Goal: Navigation & Orientation: Find specific page/section

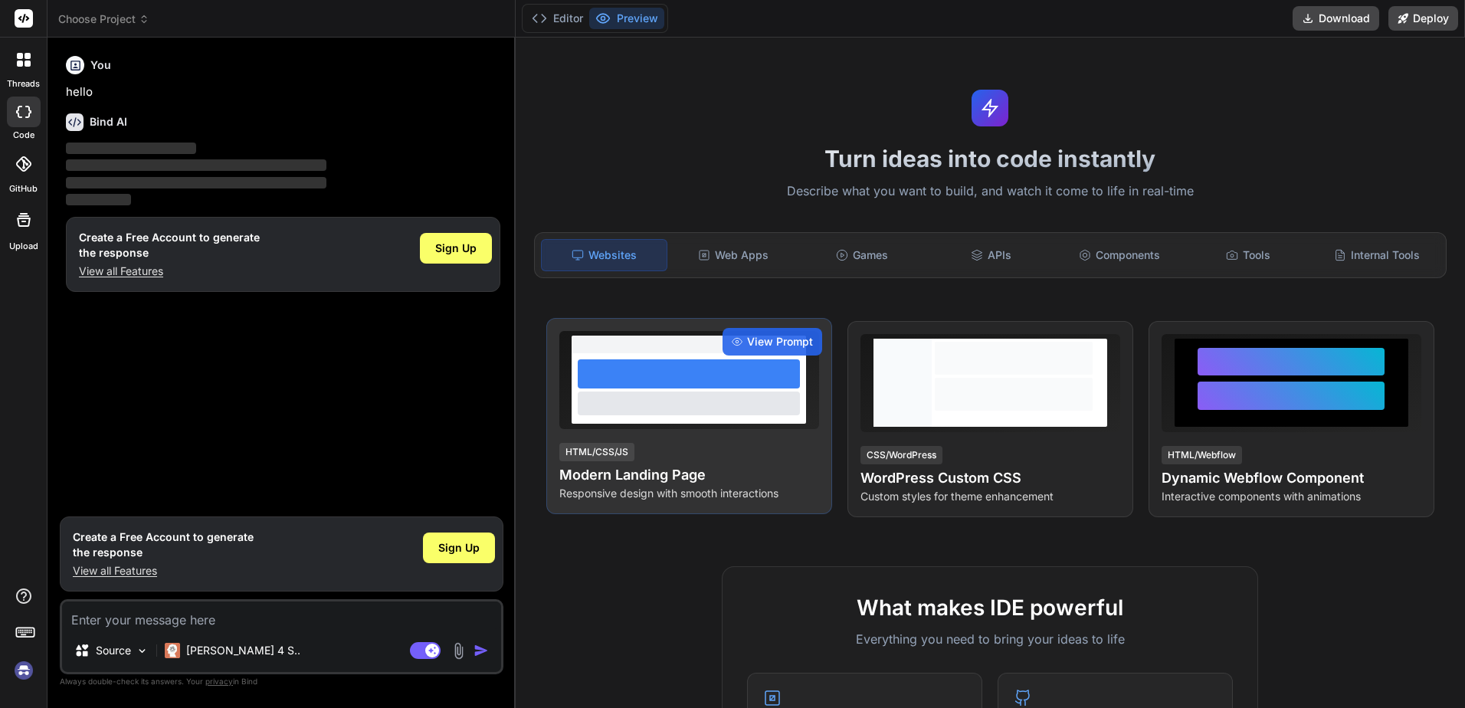
type textarea "x"
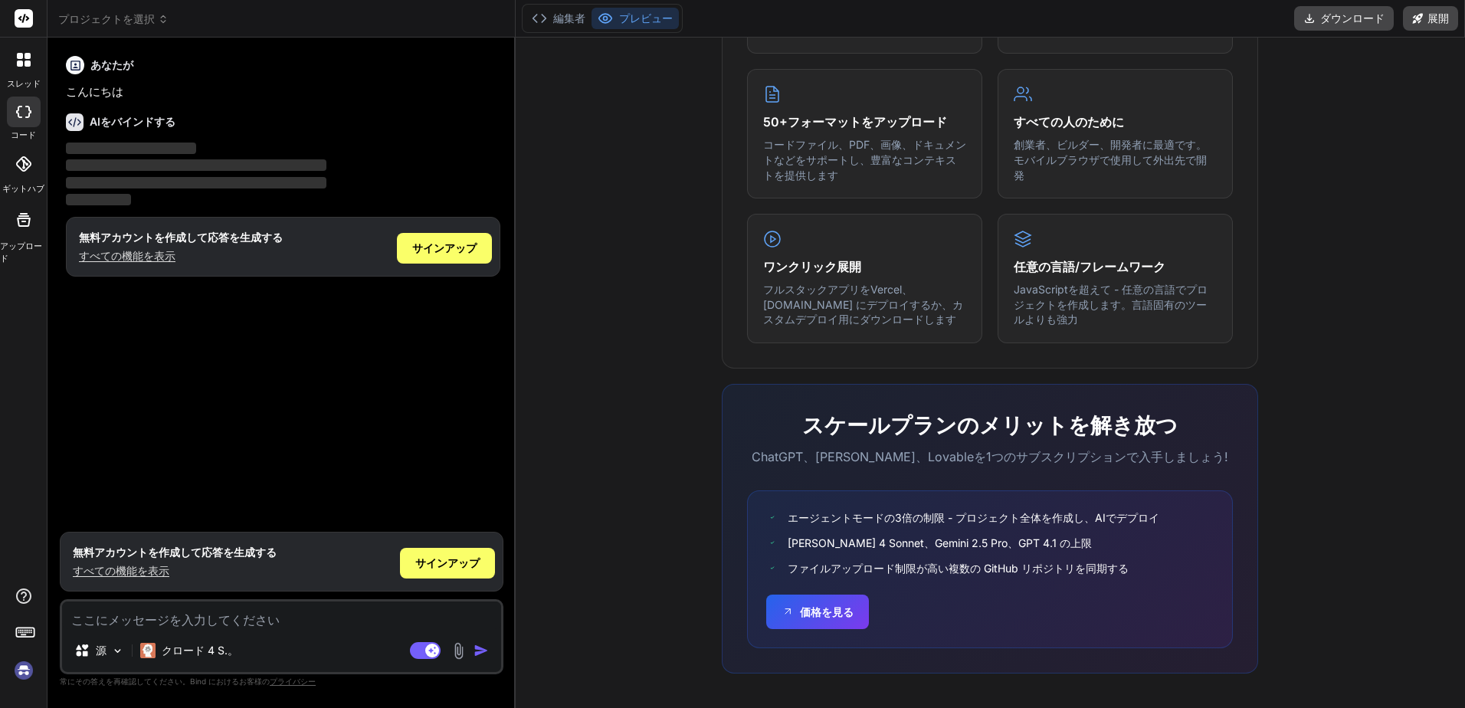
scroll to position [769, 0]
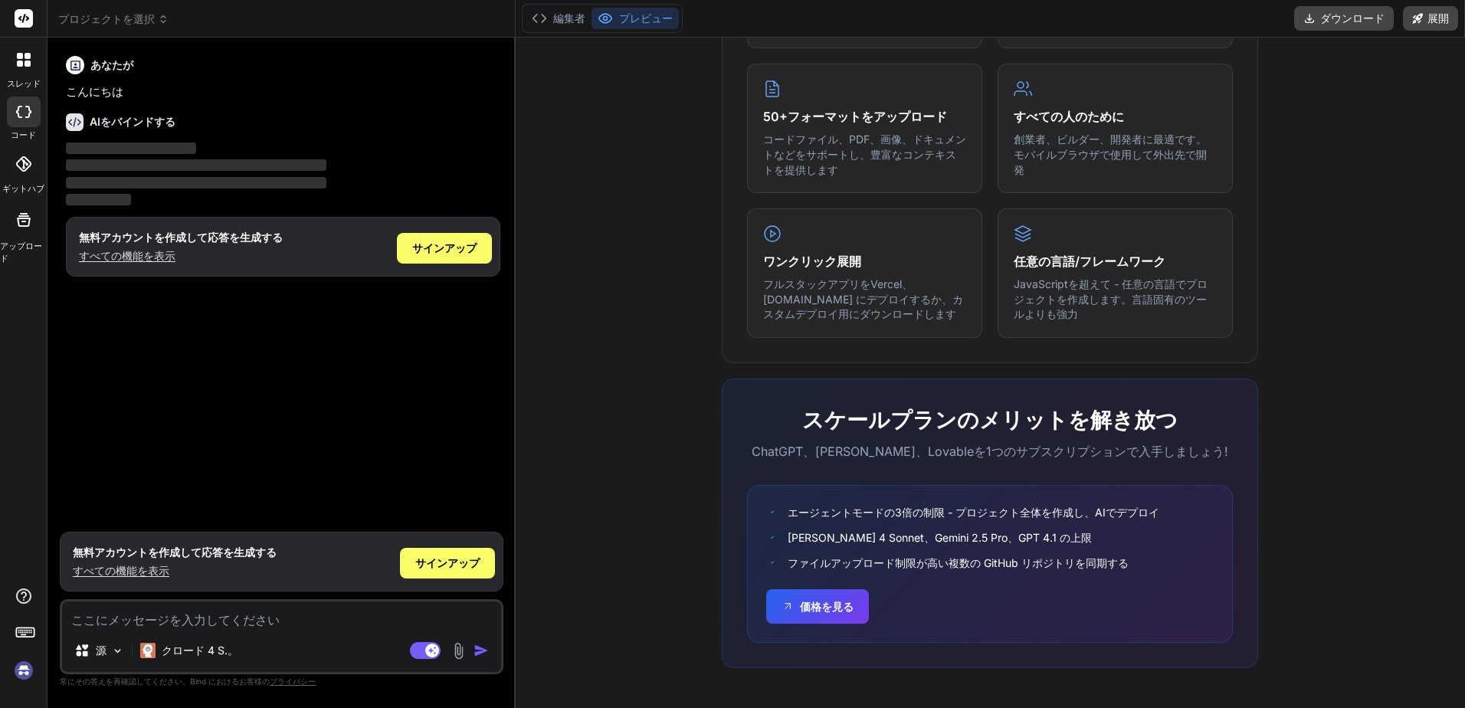
click at [156, 573] on font "すべての機能を表示" at bounding box center [121, 570] width 97 height 13
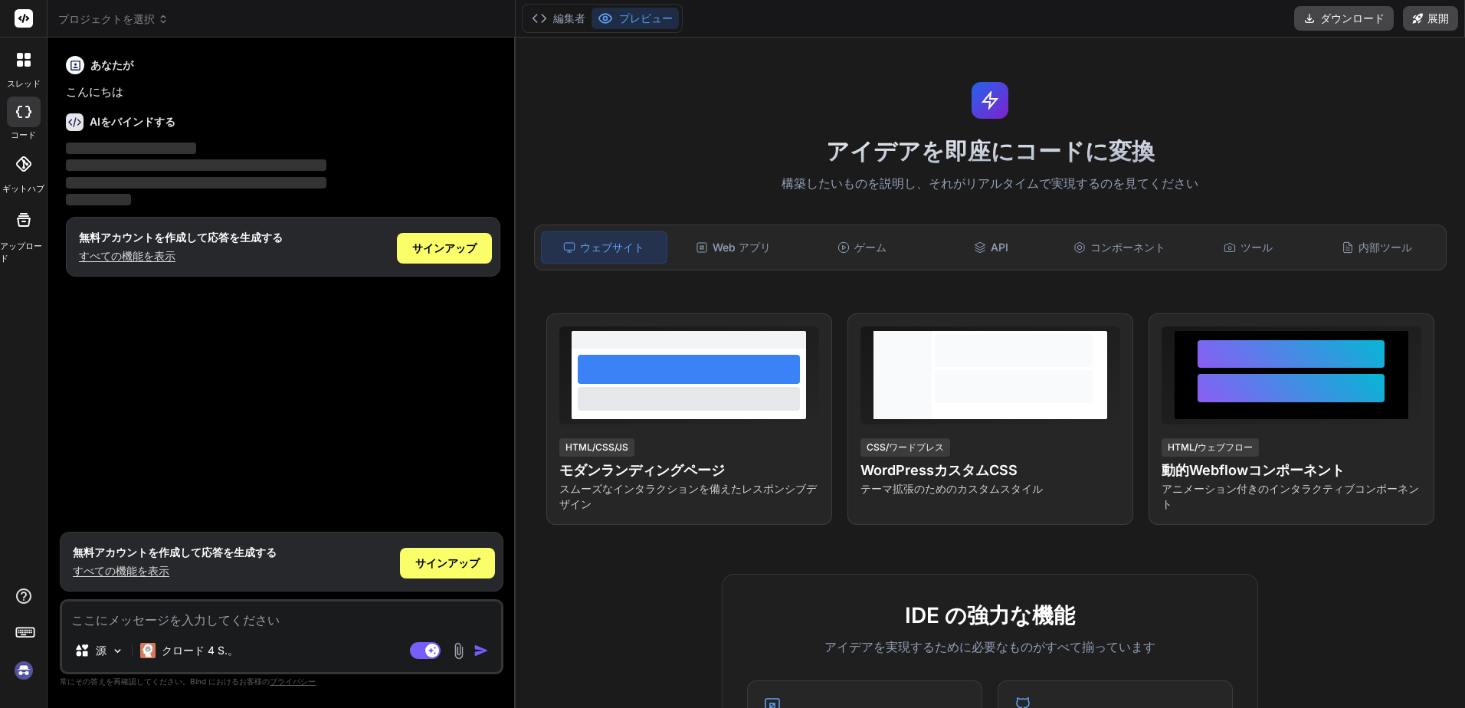
scroll to position [0, 0]
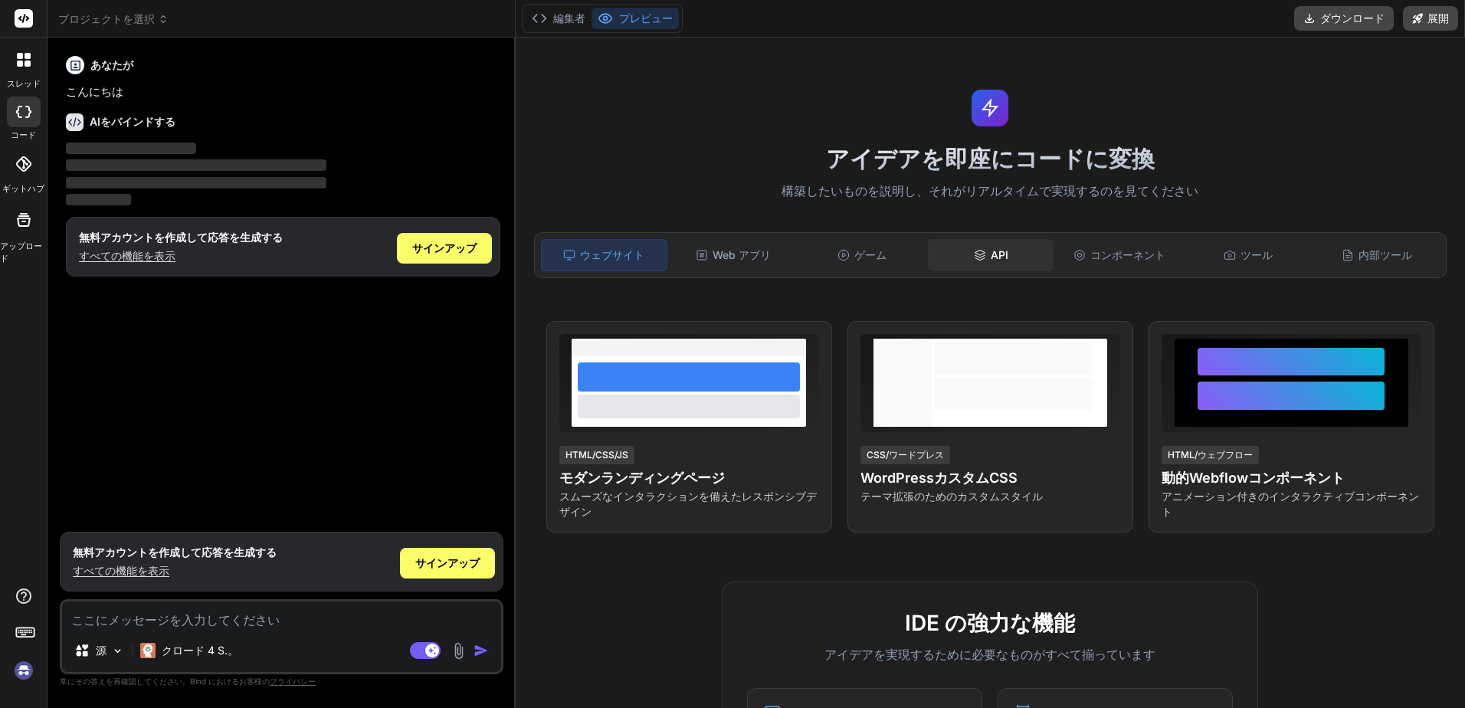
click at [1024, 261] on div "API" at bounding box center [991, 255] width 126 height 32
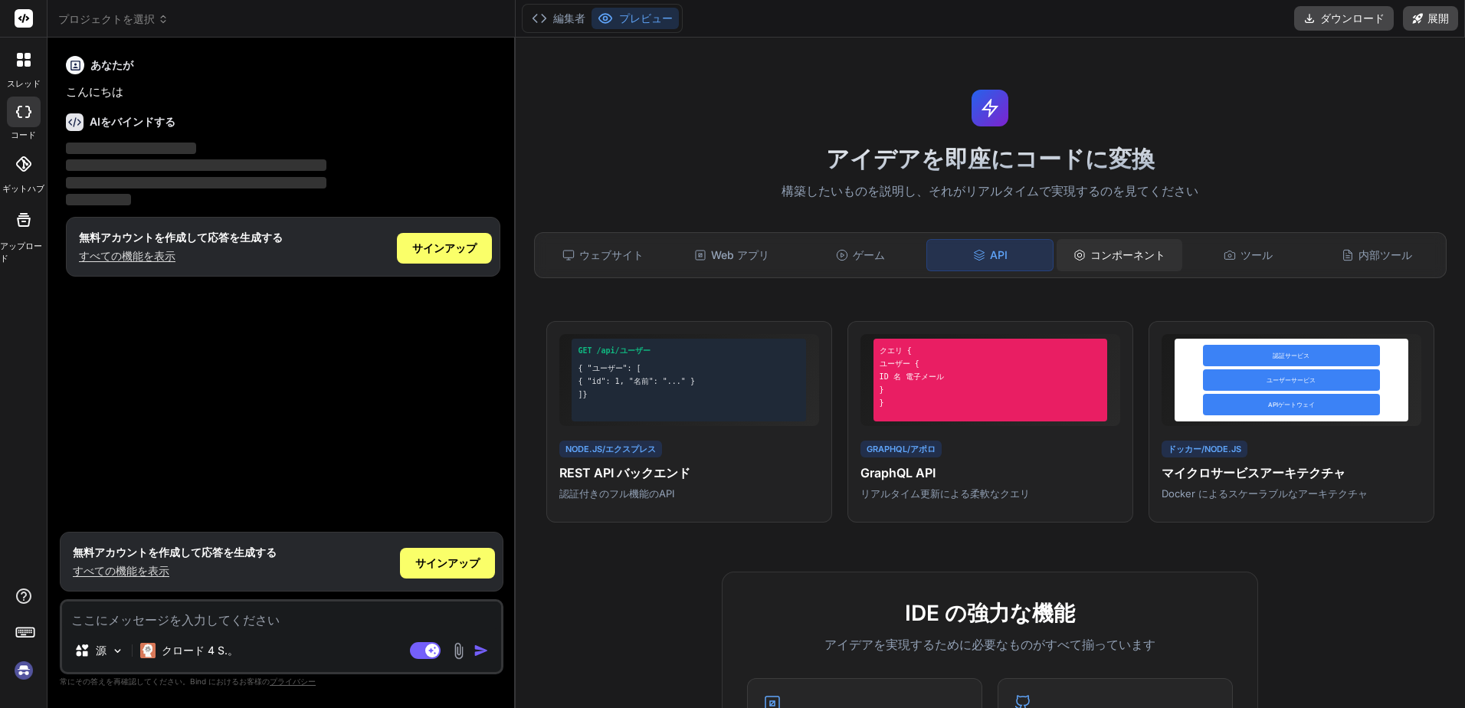
click at [1120, 253] on font "コンポーネント" at bounding box center [1128, 255] width 75 height 15
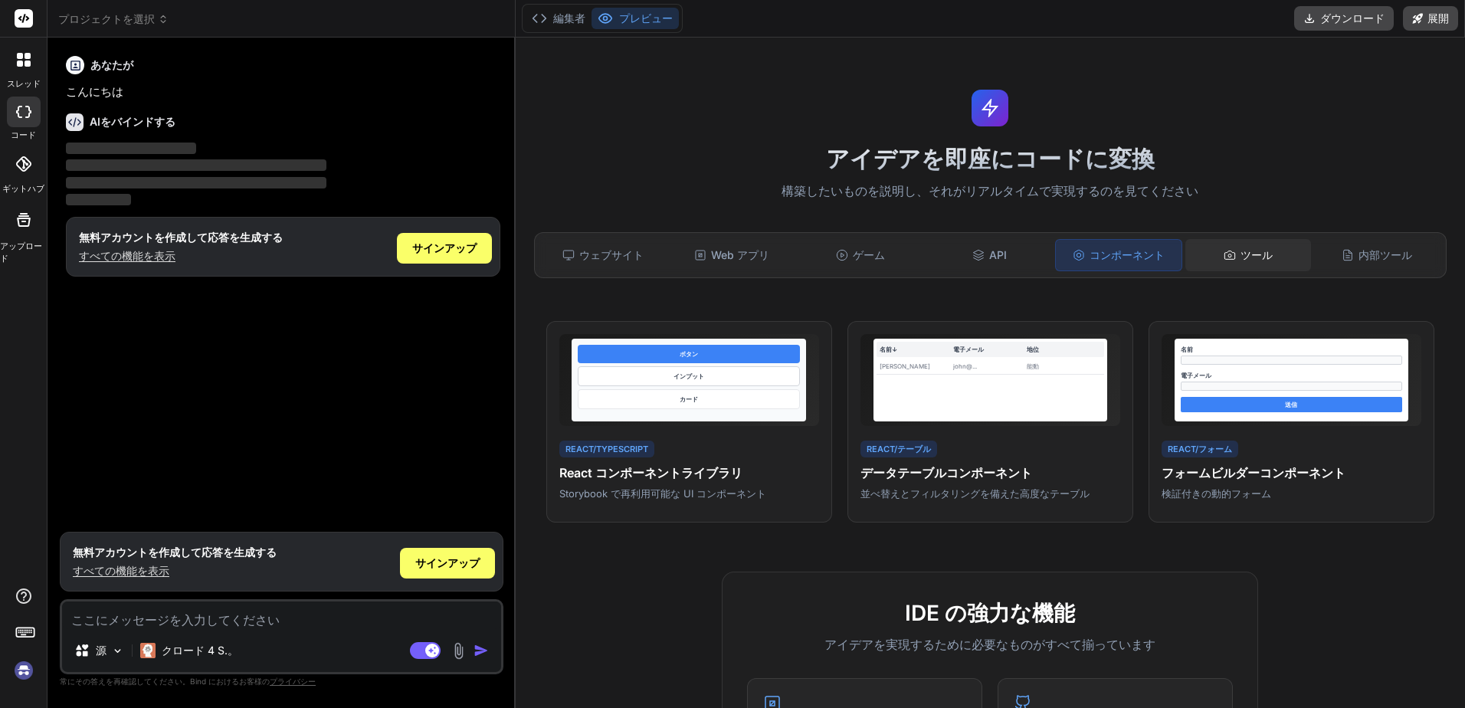
click at [1224, 251] on icon at bounding box center [1230, 255] width 12 height 12
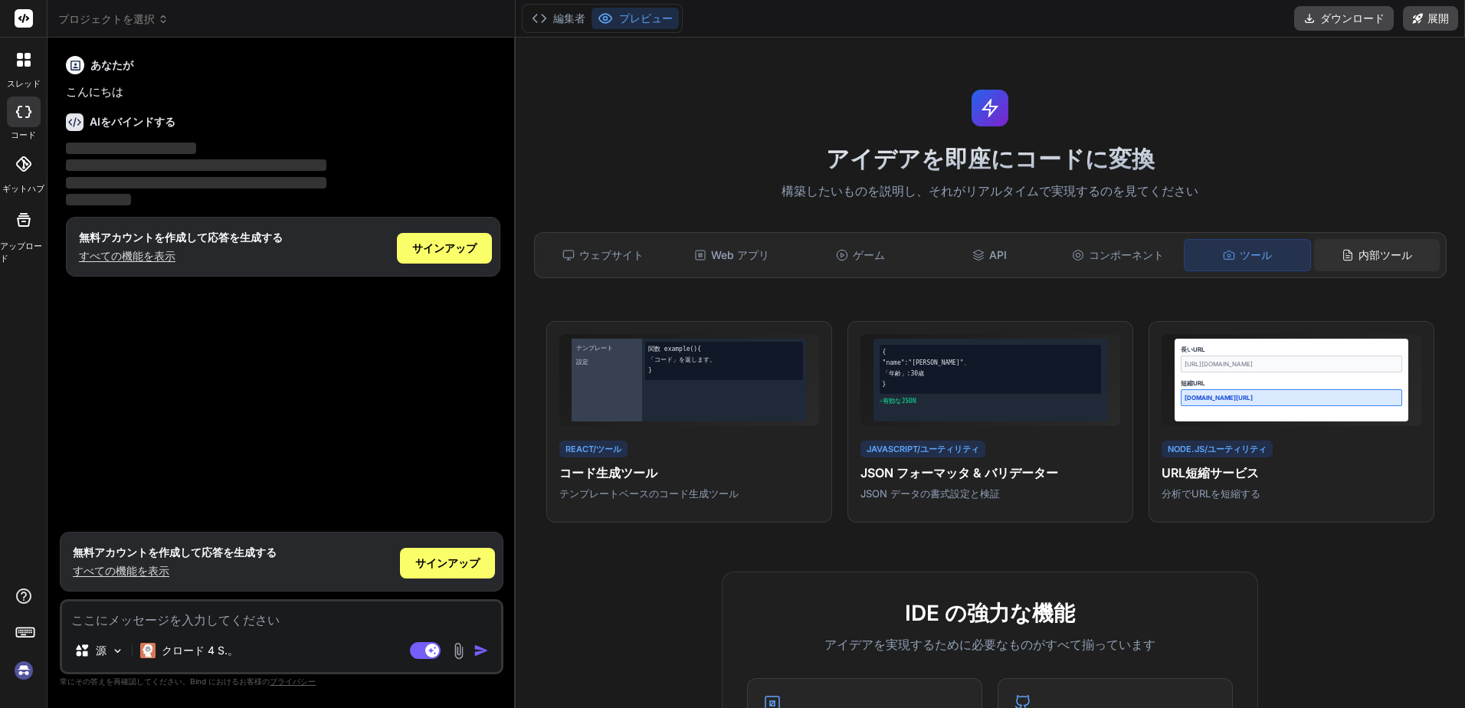
click at [1367, 254] on font "内部ツール" at bounding box center [1386, 255] width 54 height 15
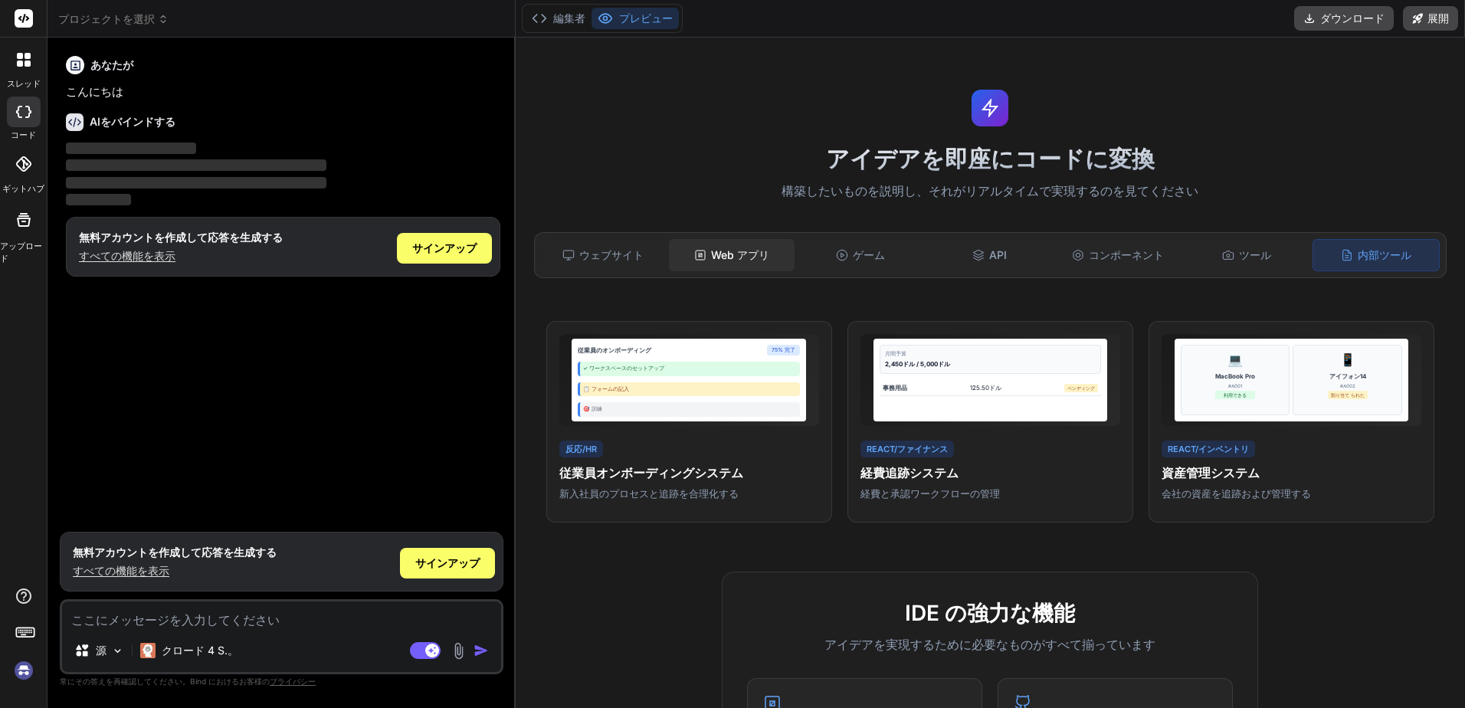
click at [717, 254] on font "Web アプリ" at bounding box center [740, 255] width 58 height 15
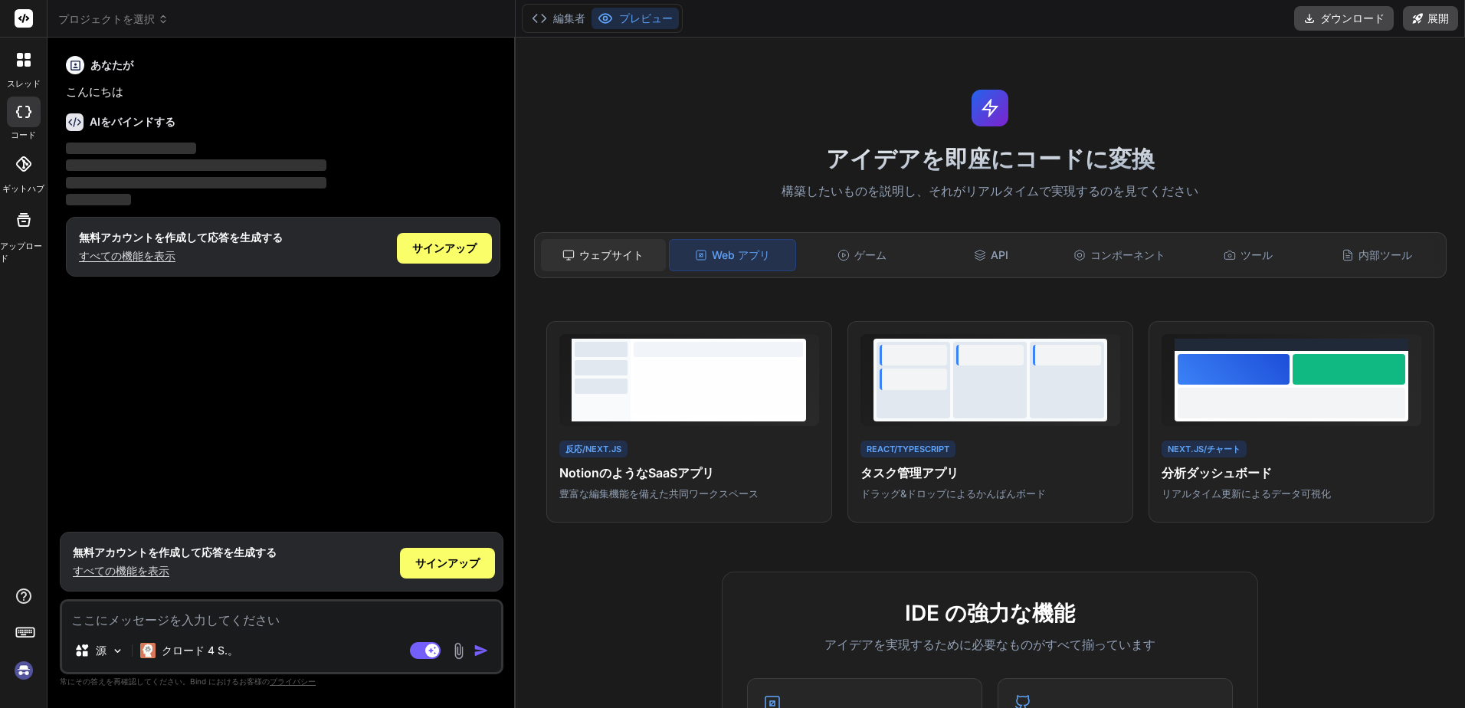
click at [596, 240] on div "ウェブサイト" at bounding box center [604, 255] width 126 height 32
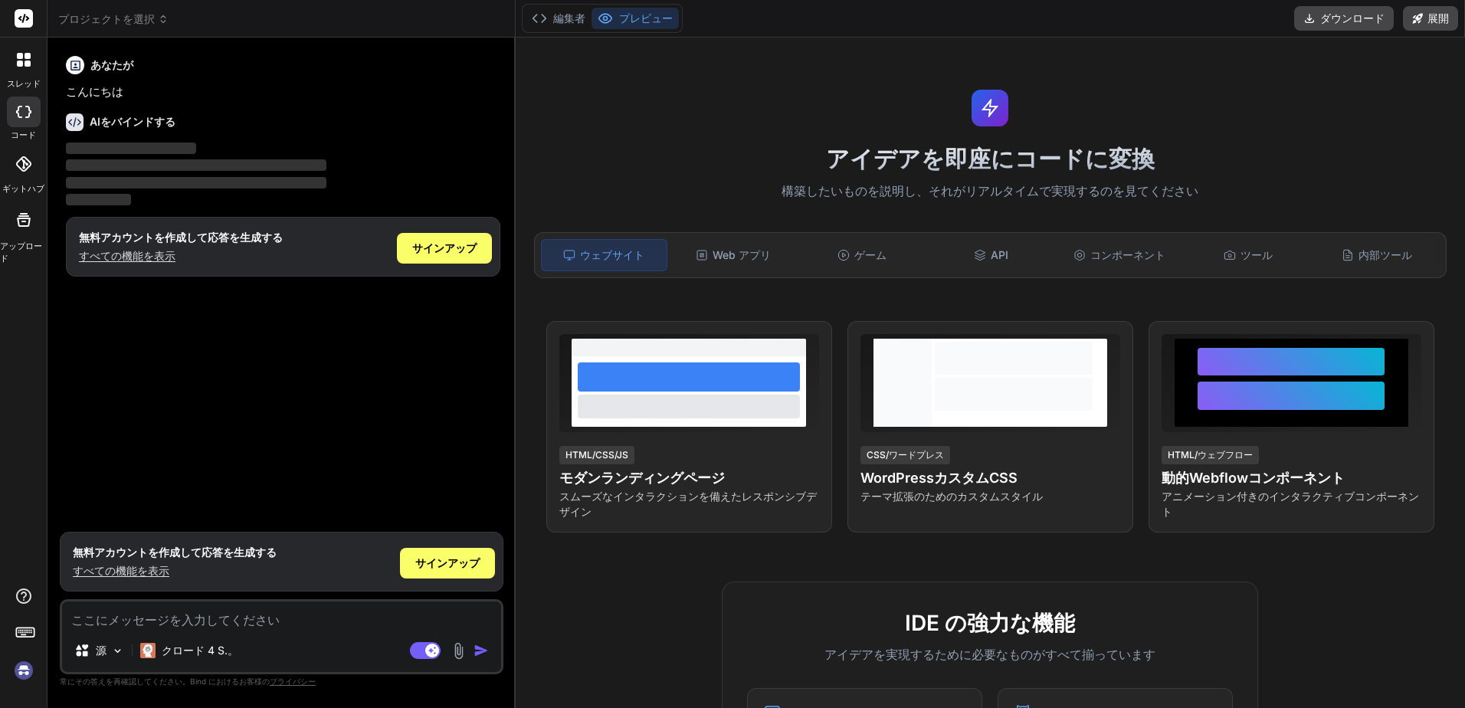
click at [28, 63] on icon at bounding box center [28, 64] width 6 height 6
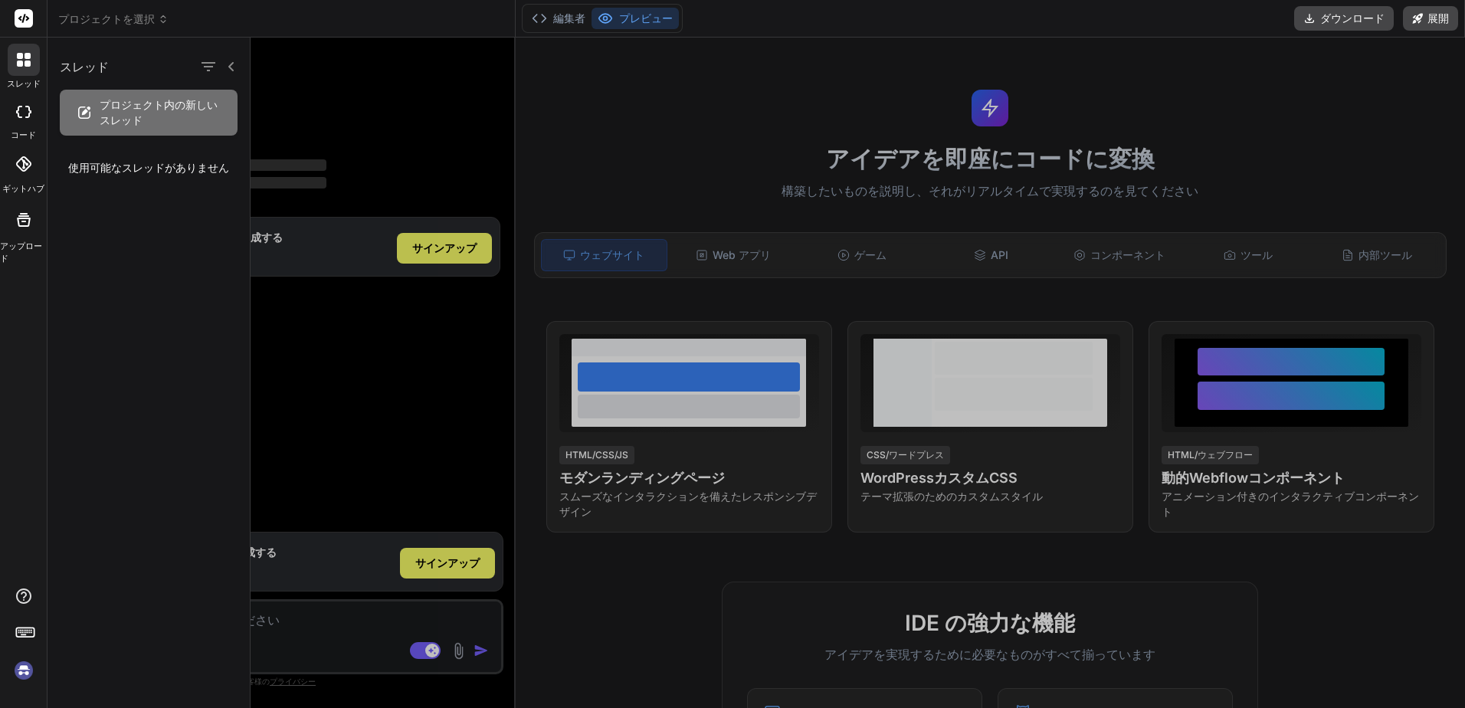
click at [20, 176] on div at bounding box center [24, 164] width 34 height 34
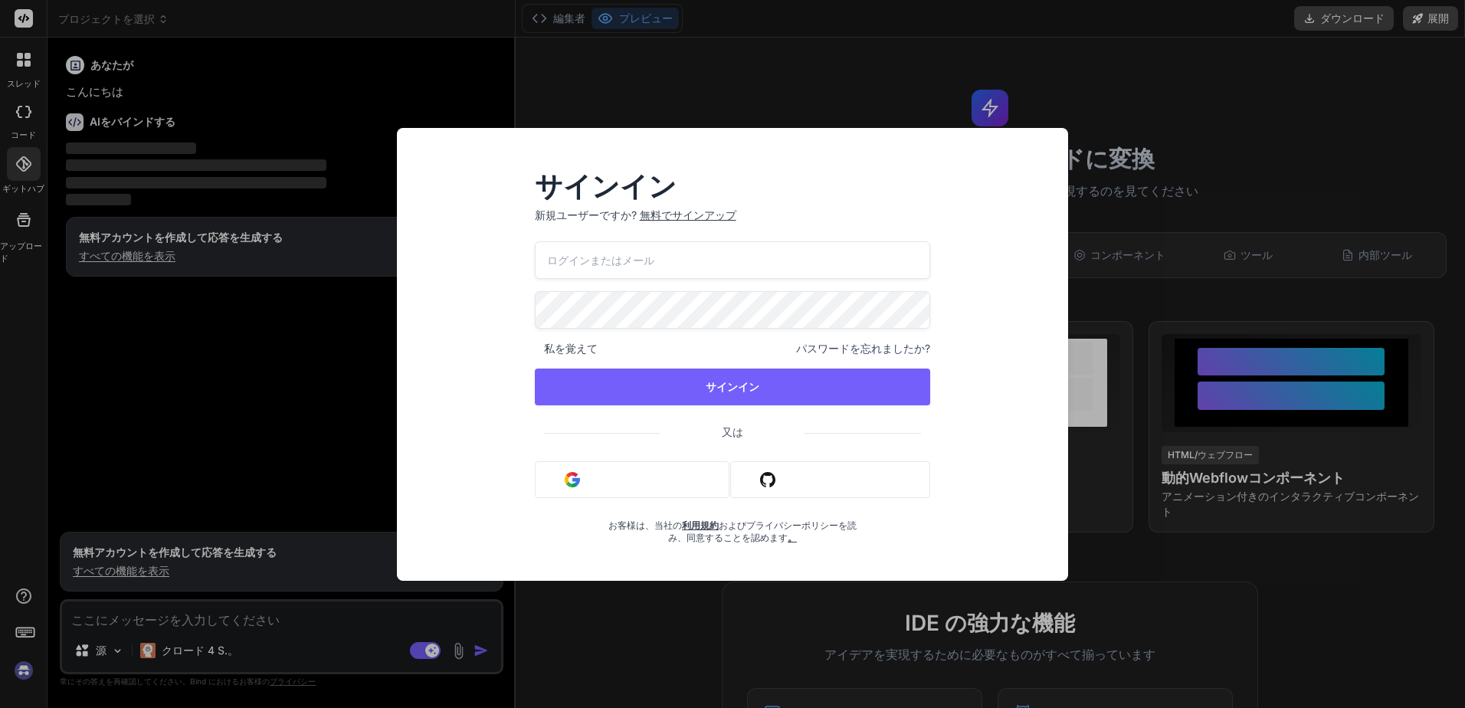
click at [13, 225] on div "サインイン 新規ユーザーですか? 無料でサインアップ 私を覚えて パスワードを忘れましたか? サインイン 又は Google でログインする Githubでサ…" at bounding box center [732, 354] width 1465 height 708
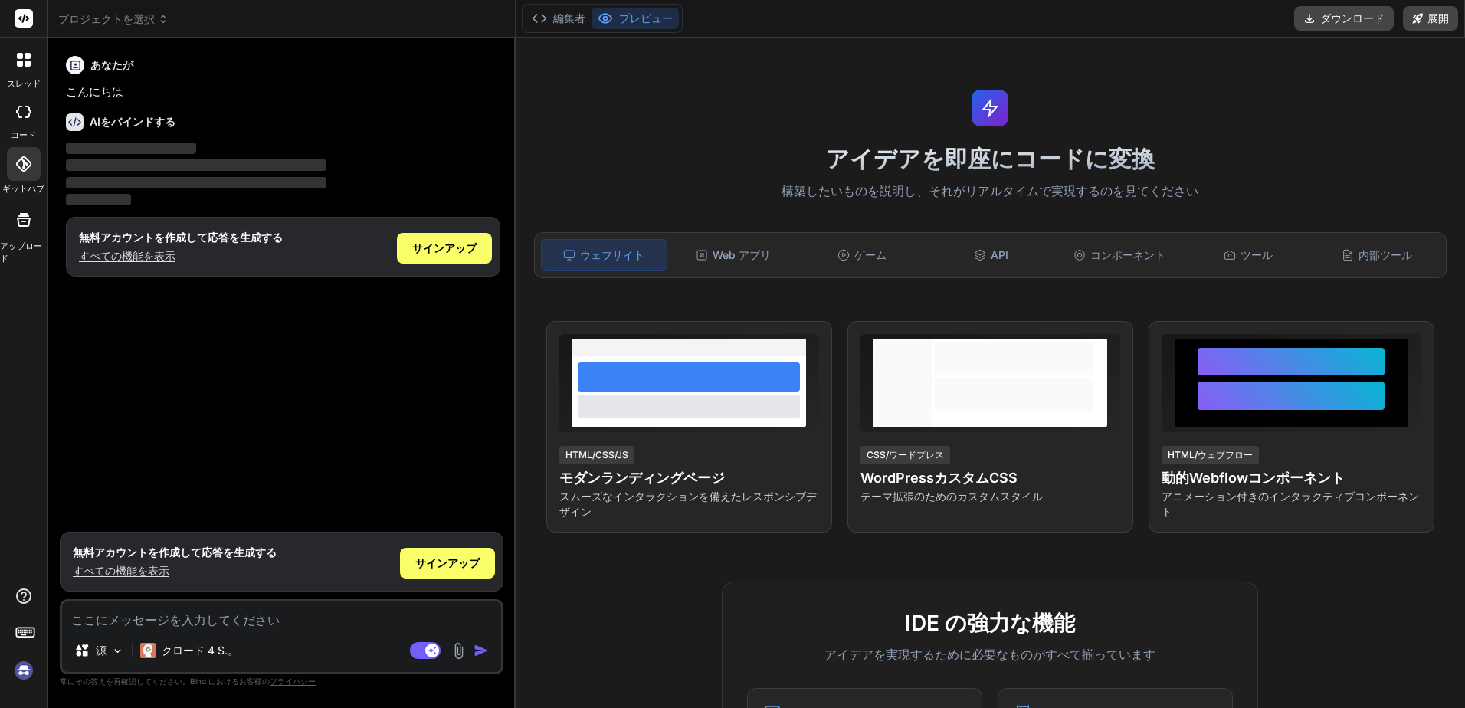
click at [20, 230] on div at bounding box center [23, 220] width 37 height 37
click at [881, 264] on div "ゲーム" at bounding box center [862, 255] width 126 height 32
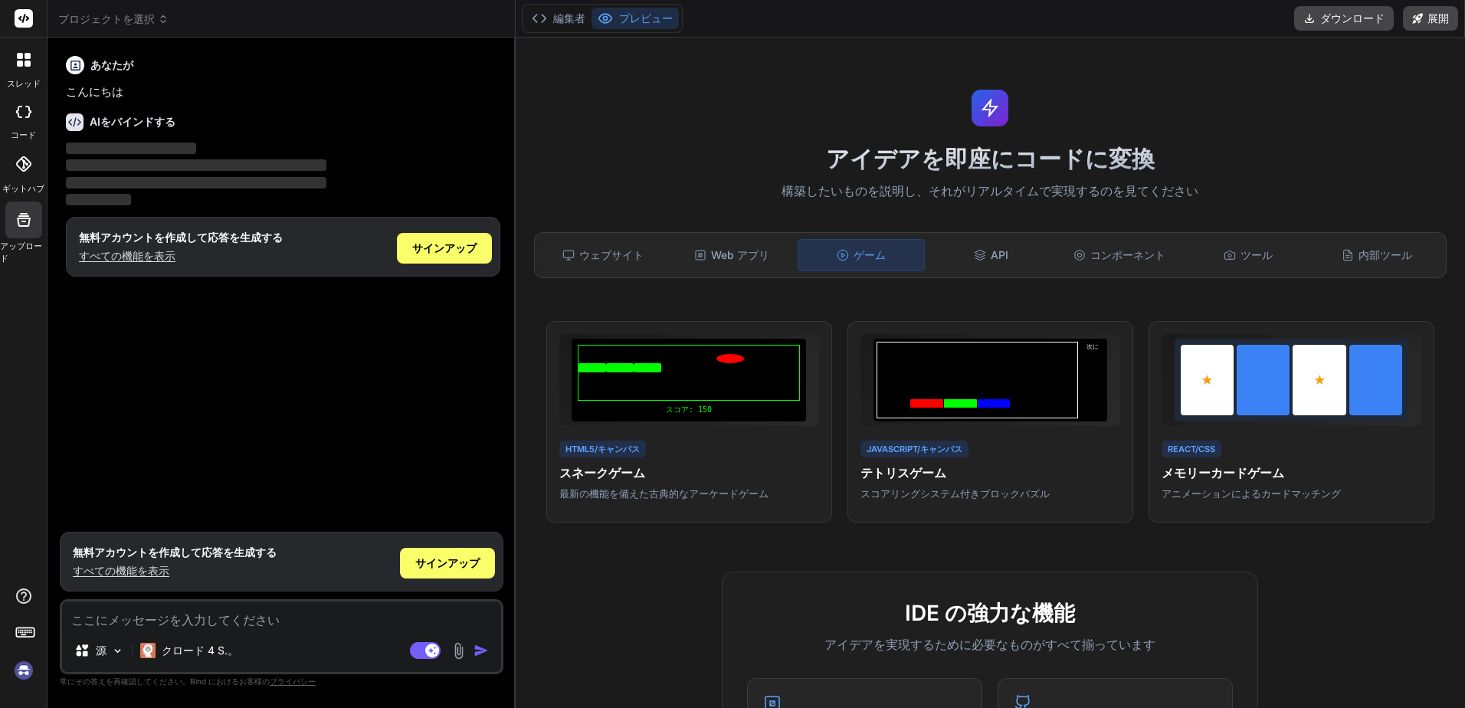
click at [25, 668] on img at bounding box center [24, 671] width 26 height 26
